Goal: Task Accomplishment & Management: Manage account settings

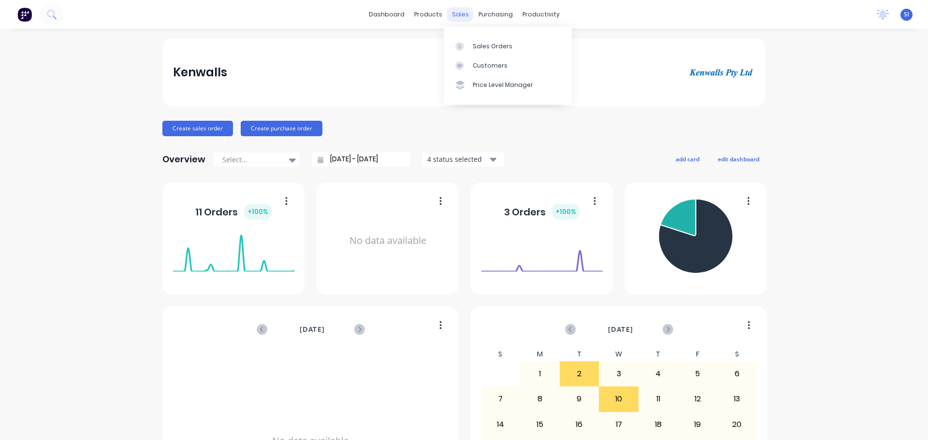
click at [458, 15] on div "sales" at bounding box center [460, 14] width 27 height 14
click at [490, 50] on div "Sales Orders" at bounding box center [493, 46] width 40 height 9
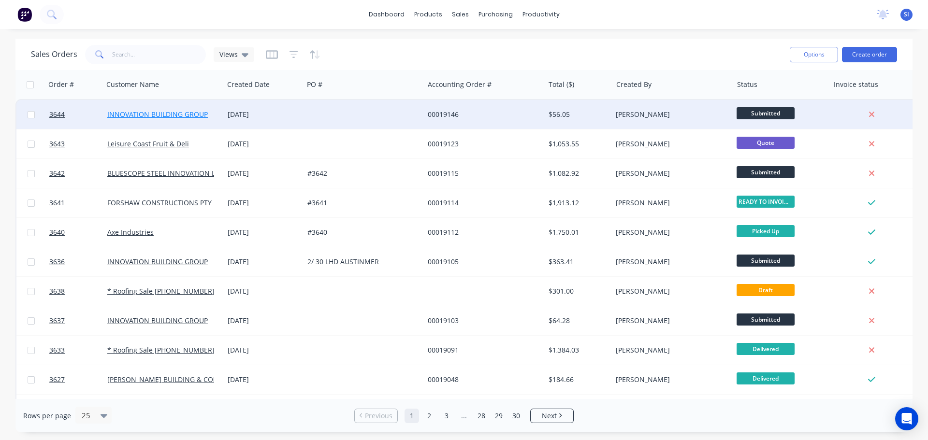
click at [127, 113] on link "INNOVATION BUILDING GROUP" at bounding box center [157, 114] width 100 height 9
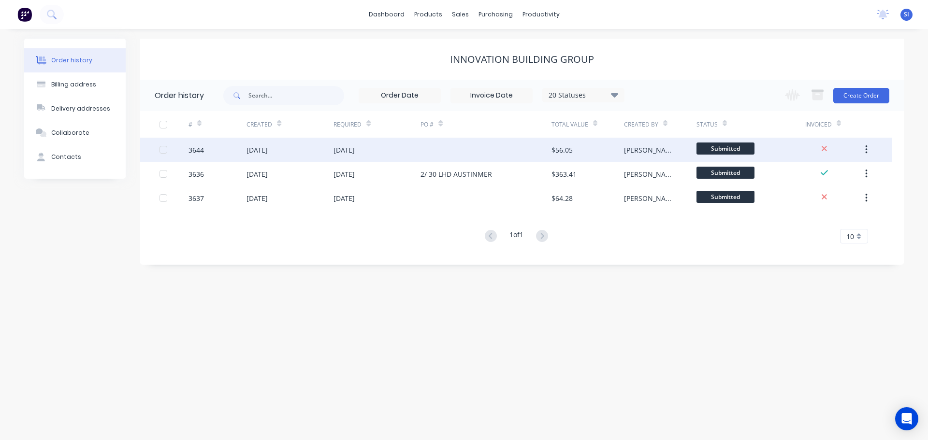
click at [265, 149] on div "[DATE]" at bounding box center [256, 150] width 21 height 10
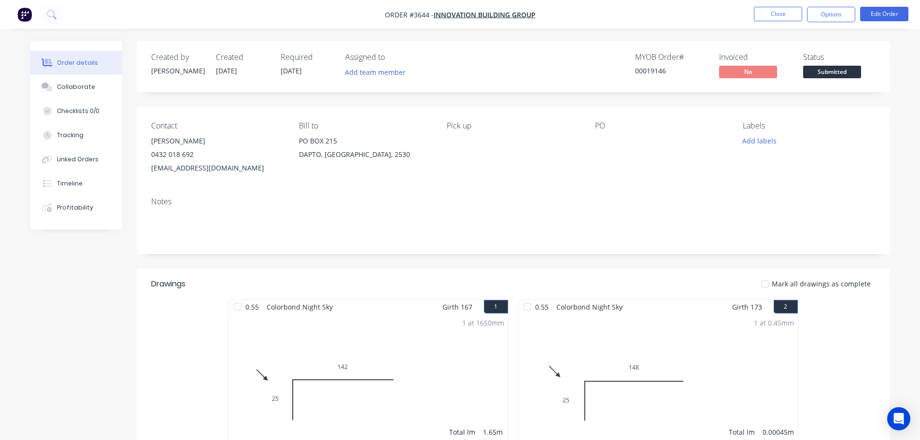
click at [298, 74] on span "[DATE]" at bounding box center [291, 70] width 21 height 9
click at [297, 71] on span "[DATE]" at bounding box center [291, 70] width 21 height 9
click at [878, 14] on button "Edit Order" at bounding box center [884, 14] width 48 height 14
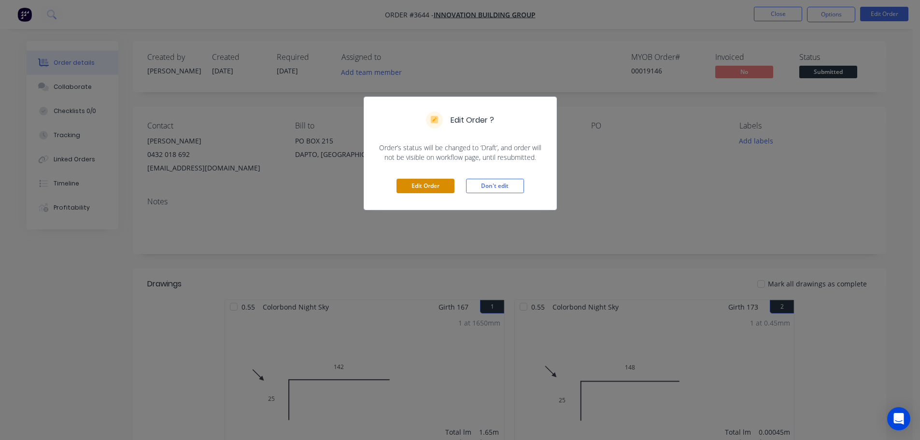
click at [441, 188] on button "Edit Order" at bounding box center [426, 186] width 58 height 14
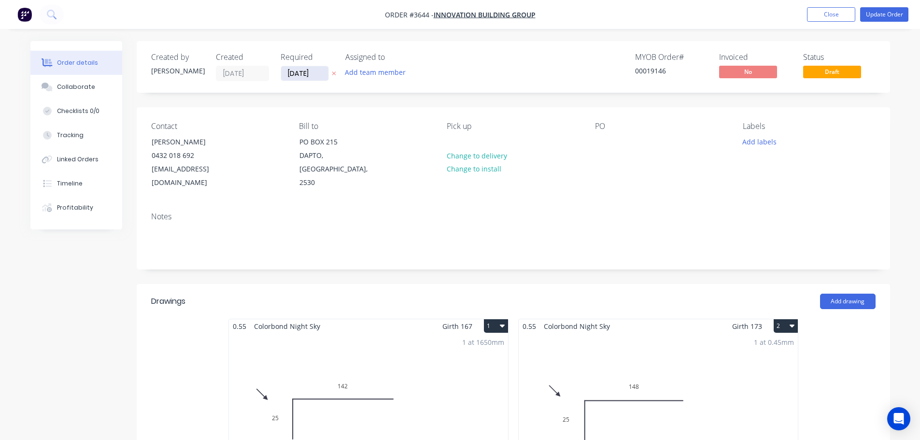
click at [302, 76] on input "[DATE]" at bounding box center [304, 73] width 47 height 14
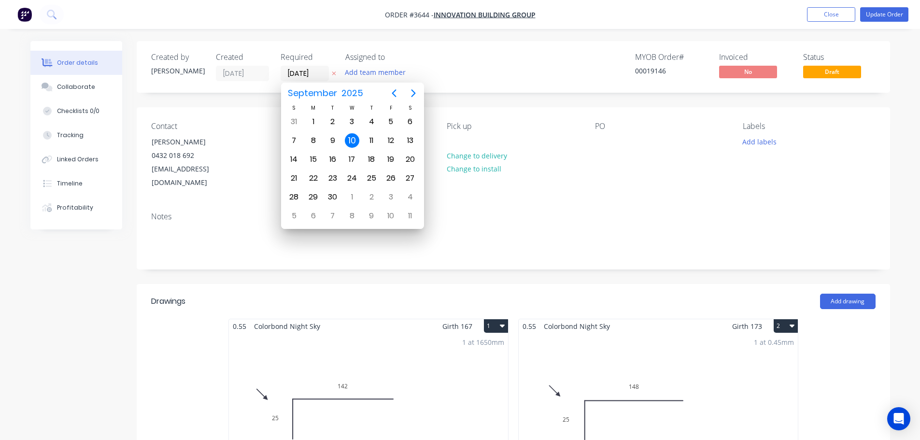
click at [335, 75] on icon "button" at bounding box center [334, 74] width 4 height 4
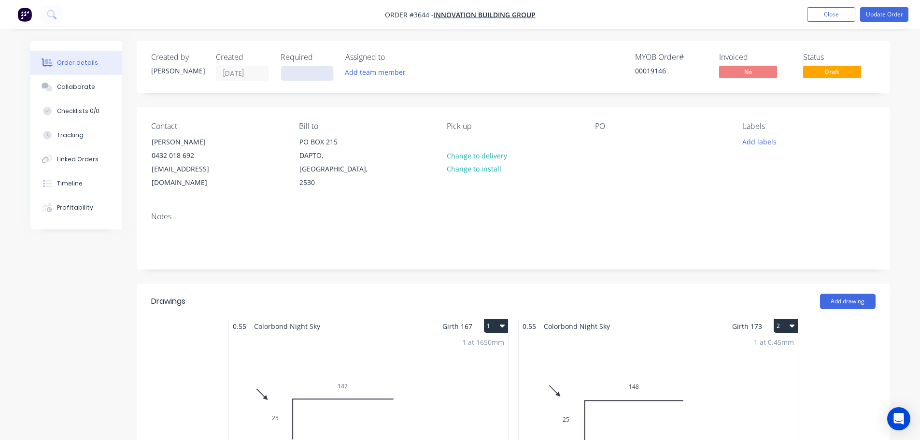
click at [307, 76] on input at bounding box center [307, 73] width 52 height 14
